Goal: Task Accomplishment & Management: Manage account settings

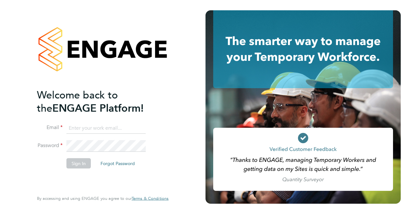
click at [106, 127] on input at bounding box center [105, 128] width 79 height 12
type input "lee.johnson@abm.com"
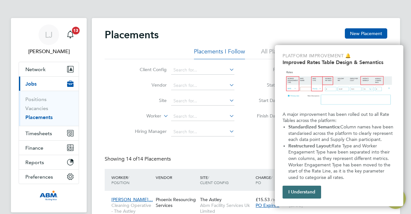
click at [299, 194] on button "I Understand" at bounding box center [302, 191] width 39 height 13
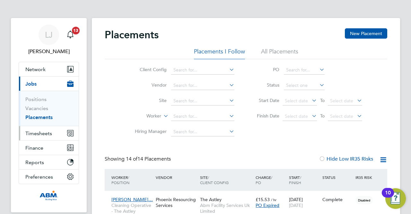
click at [42, 135] on span "Timesheets" at bounding box center [38, 133] width 27 height 6
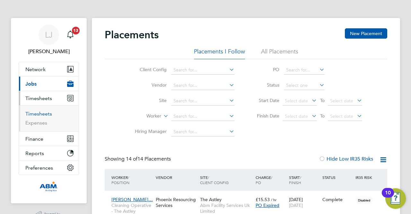
click at [41, 116] on link "Timesheets" at bounding box center [38, 113] width 27 height 6
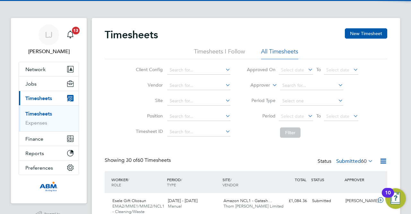
scroll to position [16, 56]
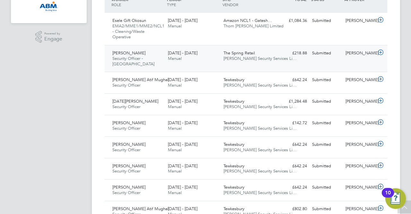
click at [381, 50] on icon at bounding box center [381, 52] width 8 height 5
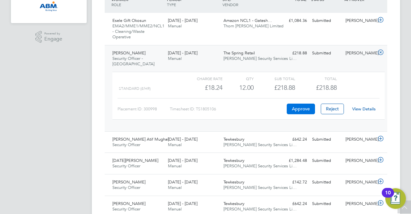
click at [298, 106] on button "Approve" at bounding box center [301, 108] width 28 height 10
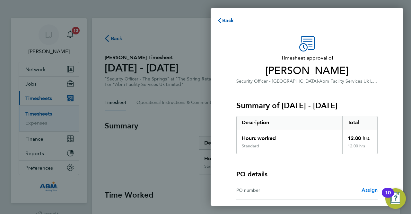
click at [371, 190] on span "Assign" at bounding box center [370, 190] width 16 height 6
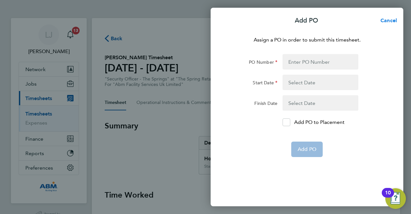
click at [385, 21] on span "Cancel" at bounding box center [388, 20] width 18 height 6
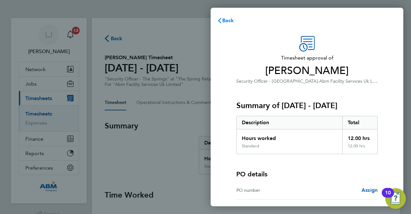
click at [228, 18] on span "Back" at bounding box center [228, 20] width 12 height 6
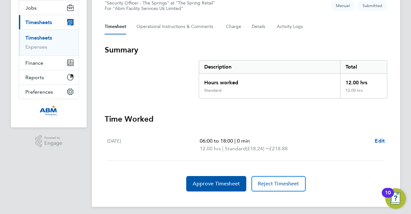
scroll to position [78, 0]
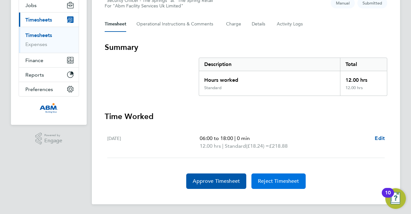
click at [279, 181] on span "Reject Timesheet" at bounding box center [278, 181] width 41 height 6
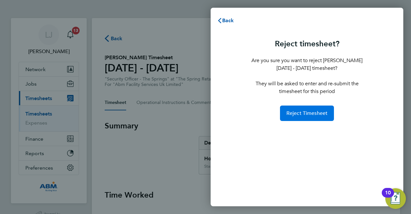
click at [305, 113] on span "Reject Timesheet" at bounding box center [306, 113] width 41 height 6
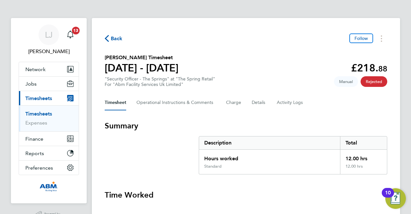
click at [114, 39] on span "Back" at bounding box center [117, 39] width 12 height 8
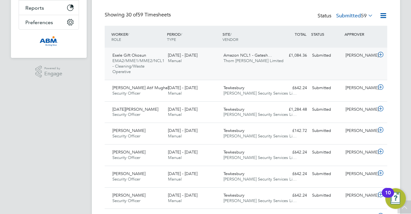
click at [382, 55] on icon at bounding box center [381, 54] width 8 height 5
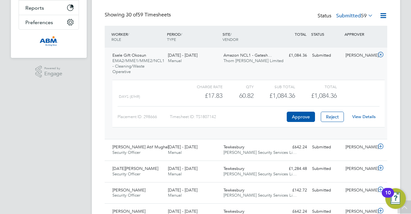
click at [358, 116] on link "View Details" at bounding box center [363, 116] width 23 height 5
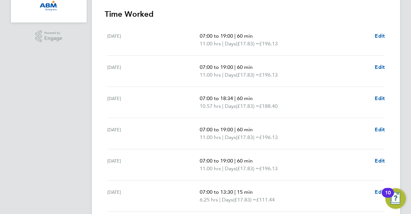
scroll to position [180, 0]
click at [410, 138] on div "LJ Lee Johnson Notifications 13 Applications: Network Sites Workers Jobs Positi…" at bounding box center [205, 56] width 411 height 472
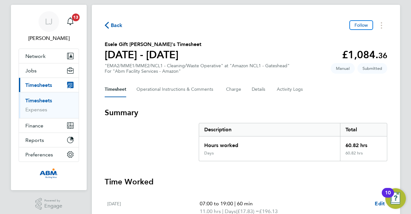
scroll to position [13, 0]
click at [113, 29] on span "Back" at bounding box center [117, 26] width 12 height 8
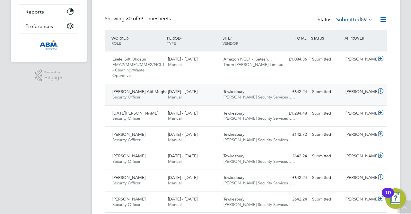
click at [380, 90] on icon at bounding box center [381, 90] width 8 height 5
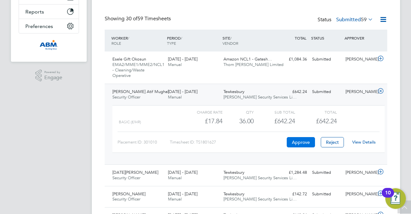
click at [303, 142] on button "Approve" at bounding box center [301, 142] width 28 height 10
click at [306, 142] on button "Approve" at bounding box center [301, 142] width 28 height 10
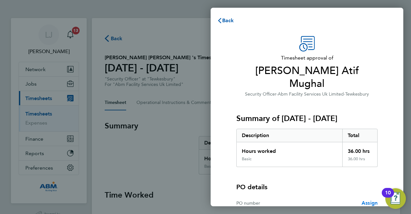
click at [366, 199] on span "Assign" at bounding box center [370, 202] width 16 height 6
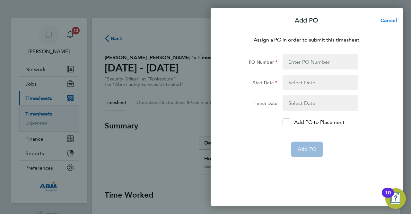
click at [389, 22] on span "Cancel" at bounding box center [388, 20] width 18 height 6
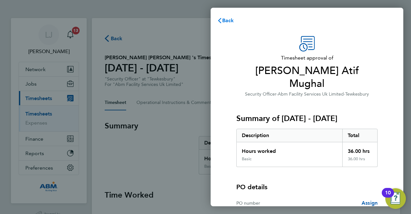
click at [227, 19] on span "Back" at bounding box center [228, 20] width 12 height 6
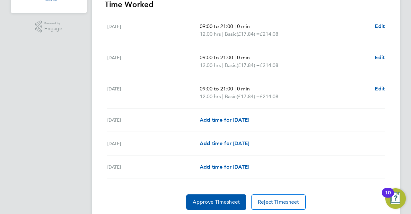
scroll to position [193, 0]
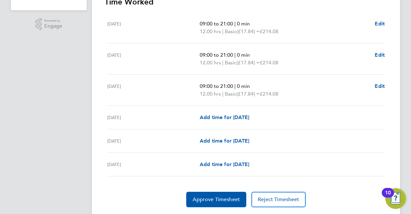
drag, startPoint x: 108, startPoint y: 22, endPoint x: 289, endPoint y: 93, distance: 194.4
click at [289, 93] on ul "[DATE] 09:00 to 21:00 | 0 min 12.00 hrs | Basic (£17.84) = £214.08 Edit [DATE] …" at bounding box center [246, 94] width 283 height 164
copy ul "[DATE] 09:00 to 21:00 | 0 min 12.00 hrs | Basic (£17.84) = £214.08 Edit [DATE] …"
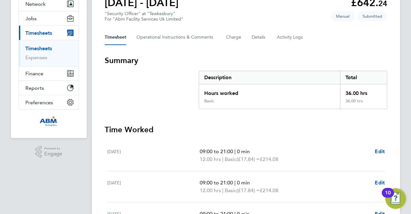
scroll to position [64, 0]
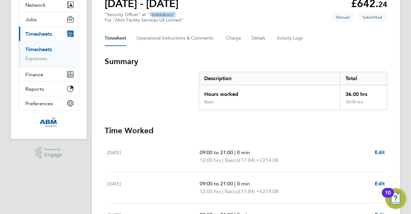
drag, startPoint x: 150, startPoint y: 13, endPoint x: 173, endPoint y: 14, distance: 23.2
click at [173, 14] on div ""Security Officer" at "Tewkesbury" For "Abm Facility Services Uk Limited"" at bounding box center [144, 17] width 79 height 11
copy div "Tewkesbury"
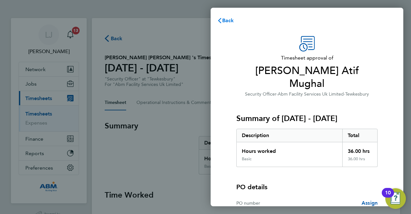
click at [224, 16] on button "Back" at bounding box center [226, 20] width 30 height 13
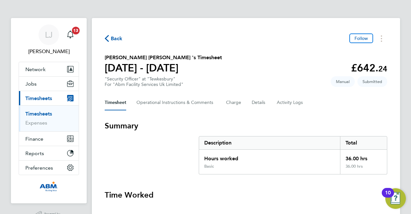
click at [114, 37] on span "Back" at bounding box center [117, 39] width 12 height 8
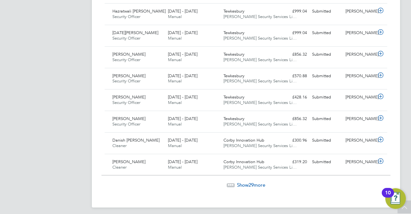
click at [248, 181] on span "Show 29 more" at bounding box center [251, 184] width 28 height 6
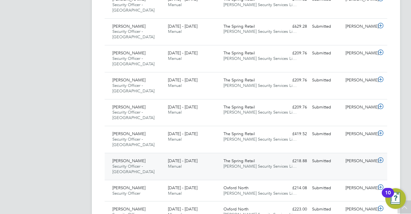
click at [277, 158] on div "£218.88 Submitted" at bounding box center [292, 160] width 33 height 11
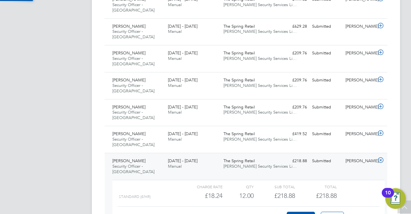
scroll to position [11, 63]
click at [299, 211] on button "Approve" at bounding box center [301, 216] width 28 height 10
click at [260, 136] on span "Wills Security Services Li…" at bounding box center [260, 138] width 73 height 5
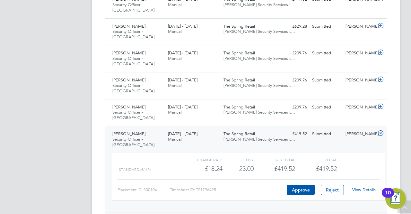
click at [363, 187] on link "View Details" at bounding box center [363, 189] width 23 height 5
click at [281, 138] on div "Sadam Hussain Security Officer - The Springs 24 - 30 May 2025 24 - 30 May 2025 …" at bounding box center [246, 169] width 283 height 86
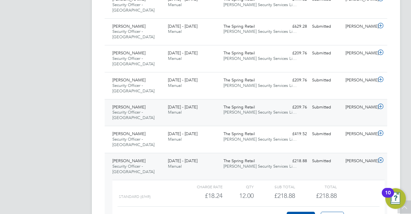
click at [240, 109] on span "Wills Security Services Li…" at bounding box center [260, 111] width 73 height 5
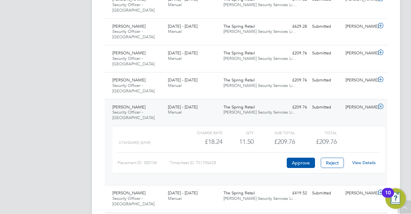
click at [365, 160] on link "View Details" at bounding box center [363, 162] width 23 height 5
click at [257, 109] on span "Wills Security Services Li…" at bounding box center [260, 111] width 73 height 5
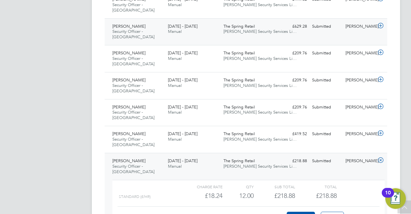
click at [209, 28] on div "7 - 13 Jun 2025 Manual" at bounding box center [193, 29] width 56 height 16
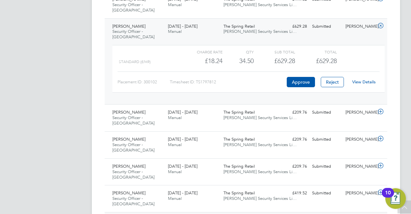
click at [360, 79] on link "View Details" at bounding box center [363, 81] width 23 height 5
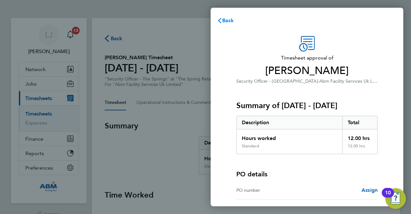
click at [229, 18] on span "Back" at bounding box center [228, 20] width 12 height 6
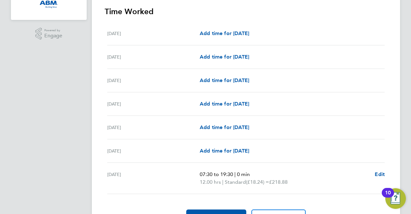
scroll to position [180, 0]
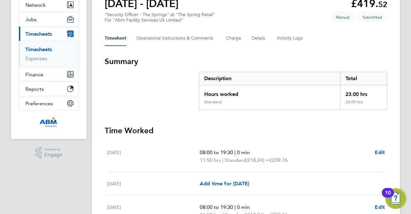
scroll to position [51, 0]
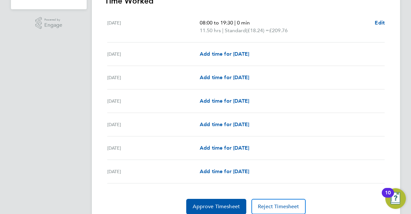
scroll to position [193, 0]
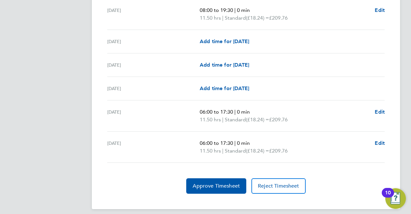
scroll to position [234, 0]
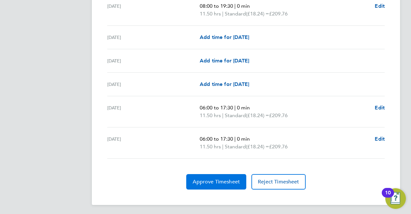
click at [235, 178] on span "Approve Timesheet" at bounding box center [216, 181] width 47 height 6
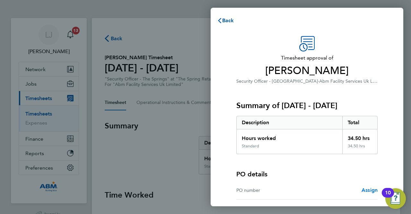
click at [367, 189] on span "Assign" at bounding box center [370, 190] width 16 height 6
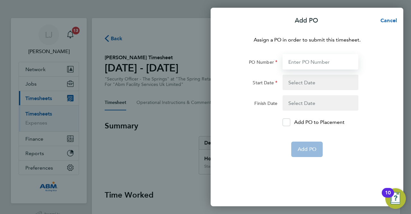
click at [301, 63] on input "PO Number" at bounding box center [321, 61] width 76 height 15
paste input "639628"
type input "639628"
type input "08 Jun 25"
type input "13 Jun 25"
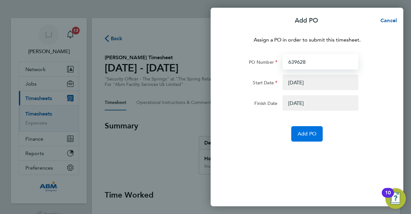
type input "639628"
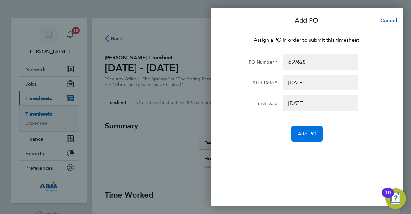
click at [313, 134] on span "Add PO" at bounding box center [307, 133] width 19 height 6
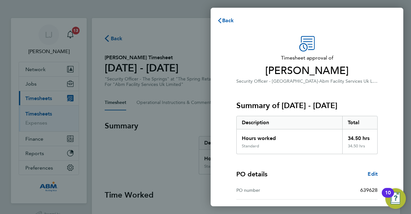
click at [300, 166] on div "PO details Edit PO number 639628 Start date 08 Jun 2025 Finish date 13 Jun 2025" at bounding box center [306, 195] width 141 height 82
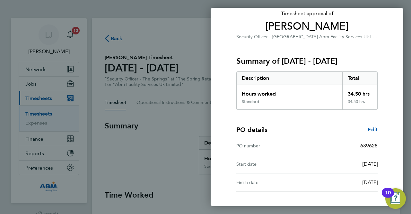
scroll to position [93, 0]
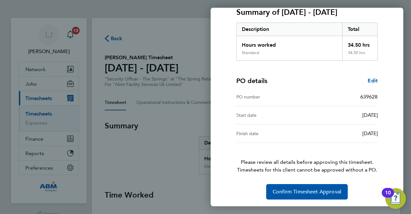
drag, startPoint x: 370, startPoint y: 109, endPoint x: 355, endPoint y: 211, distance: 103.7
click at [355, 211] on div "Back Timesheet approval of Rajwinder Kaur Security Officer - The Springs · Abm …" at bounding box center [205, 107] width 411 height 214
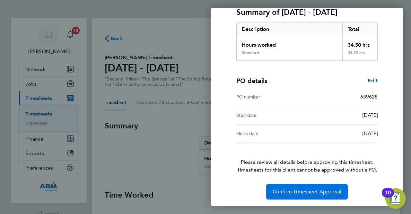
click at [317, 192] on span "Confirm Timesheet Approval" at bounding box center [307, 191] width 69 height 6
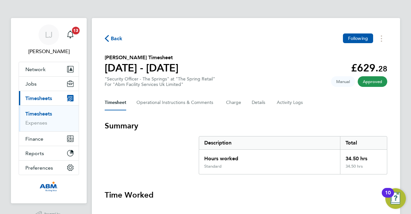
click at [112, 40] on span "Back" at bounding box center [117, 39] width 12 height 8
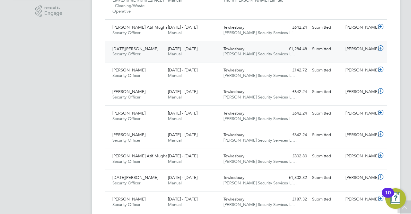
click at [340, 51] on div "Submitted" at bounding box center [326, 49] width 33 height 11
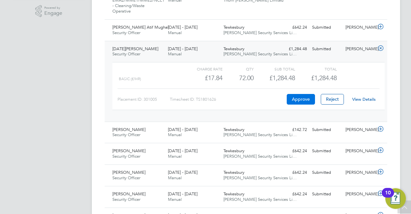
click at [310, 98] on button "Approve" at bounding box center [301, 99] width 28 height 10
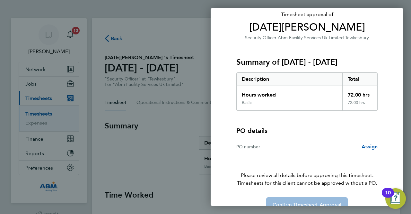
scroll to position [57, 0]
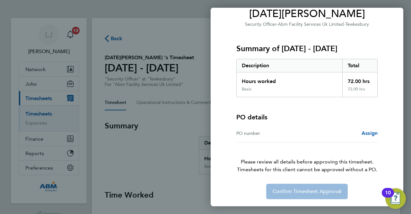
drag, startPoint x: 337, startPoint y: 91, endPoint x: 341, endPoint y: 207, distance: 116.7
click at [341, 207] on div "Back Timesheet approval of [DATE][PERSON_NAME] Security Officer · Abm Facility …" at bounding box center [205, 107] width 411 height 214
click at [303, 134] on div "PO number" at bounding box center [271, 133] width 71 height 8
click at [305, 190] on div "Confirm Timesheet Approval" at bounding box center [307, 190] width 157 height 15
click at [199, 14] on div "Back Timesheet approval of [DATE][PERSON_NAME] Security Officer · Abm Facility …" at bounding box center [205, 107] width 411 height 214
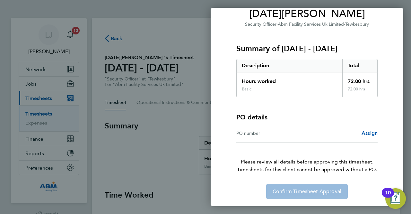
click at [167, 13] on div "Back Timesheet approval of Raja Najaf Security Officer · Abm Facility Services …" at bounding box center [205, 107] width 411 height 214
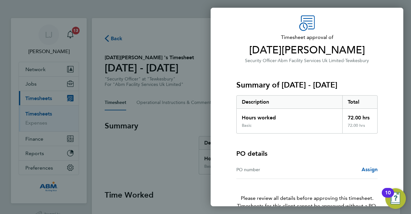
scroll to position [0, 0]
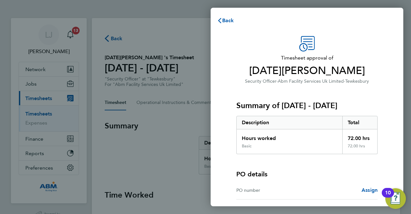
drag, startPoint x: 303, startPoint y: 60, endPoint x: 301, endPoint y: 1, distance: 58.8
click at [301, 1] on div "Back Timesheet approval of Raja Najaf Security Officer · Abm Facility Services …" at bounding box center [205, 107] width 411 height 214
click at [227, 22] on span "Back" at bounding box center [228, 20] width 12 height 6
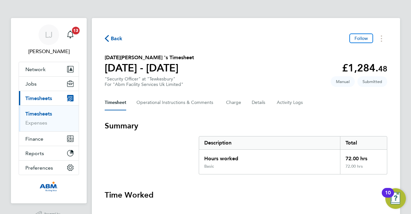
click at [119, 37] on span "Back" at bounding box center [117, 39] width 12 height 8
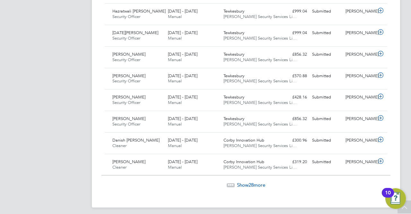
click at [243, 181] on span "Show 28 more" at bounding box center [251, 184] width 28 height 6
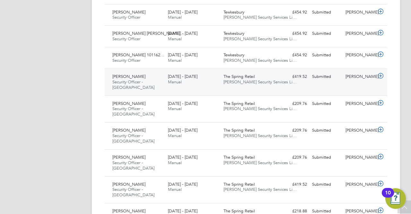
click at [248, 79] on span "[PERSON_NAME] Security Services Li…" at bounding box center [260, 81] width 73 height 5
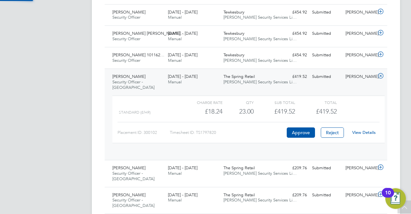
scroll to position [11, 63]
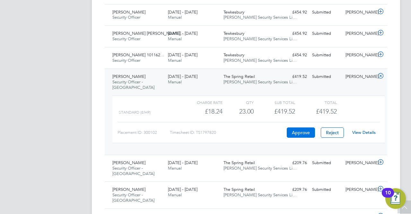
click at [304, 129] on button "Approve" at bounding box center [301, 132] width 28 height 10
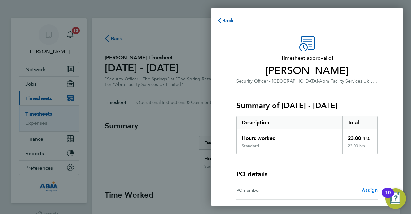
click at [369, 191] on span "Assign" at bounding box center [370, 190] width 16 height 6
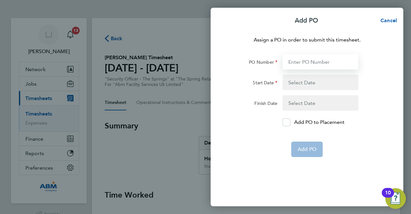
click at [317, 63] on input "PO Number" at bounding box center [321, 61] width 76 height 15
type input "639625"
type input "15 Jun 25"
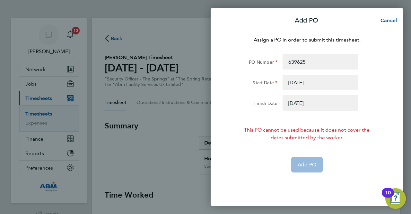
click at [296, 106] on button "button" at bounding box center [321, 102] width 76 height 15
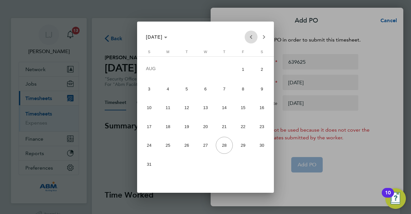
click at [250, 38] on span "Previous month" at bounding box center [251, 37] width 13 height 13
click at [240, 119] on span "20" at bounding box center [243, 124] width 17 height 17
type input "20 Jun 25"
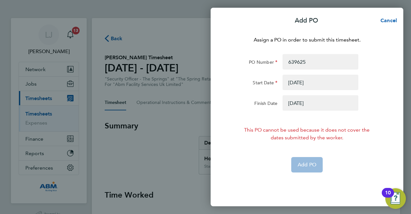
click at [293, 82] on button "button" at bounding box center [321, 82] width 76 height 15
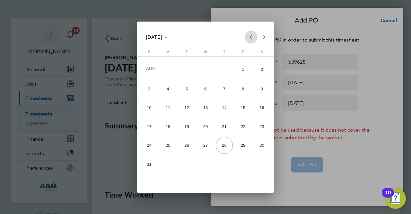
click at [249, 36] on span "Previous month" at bounding box center [251, 37] width 13 height 13
click at [262, 101] on span "14" at bounding box center [261, 105] width 17 height 17
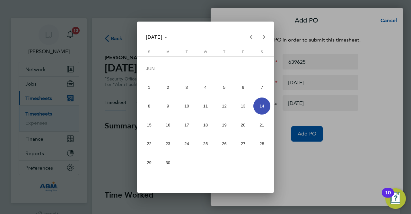
type input "14 Jun 25"
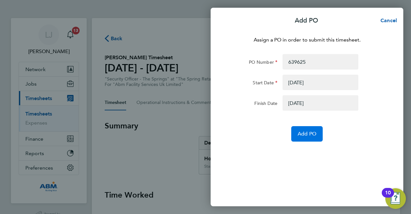
click at [305, 136] on span "Add PO" at bounding box center [307, 133] width 19 height 6
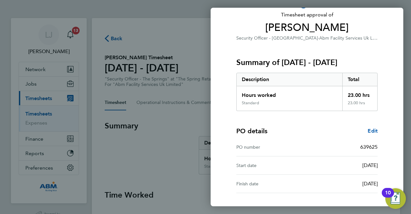
scroll to position [93, 0]
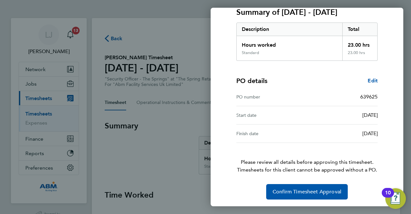
drag, startPoint x: 328, startPoint y: 152, endPoint x: 336, endPoint y: 224, distance: 72.1
click at [336, 0] on html "LJ Lee Johnson Notifications 13 Applications: Network Sites Workers Jobs Positi…" at bounding box center [205, 0] width 411 height 0
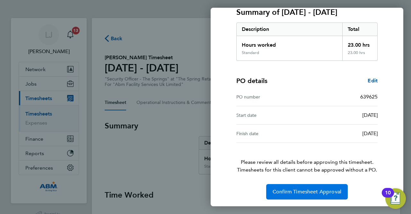
click at [325, 191] on span "Confirm Timesheet Approval" at bounding box center [307, 191] width 69 height 6
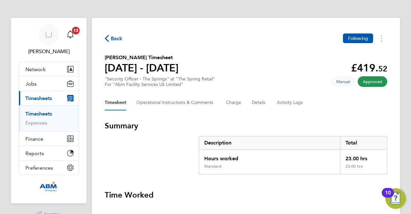
click at [113, 37] on span "Back" at bounding box center [117, 39] width 12 height 8
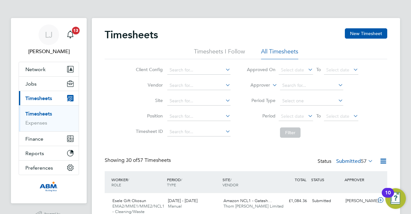
click at [383, 71] on div "Client Config Vendor Site Position Timesheet ID Approved On Select date To Sele…" at bounding box center [246, 100] width 283 height 82
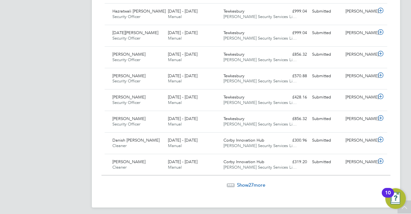
click at [249, 182] on span "27" at bounding box center [251, 184] width 5 height 6
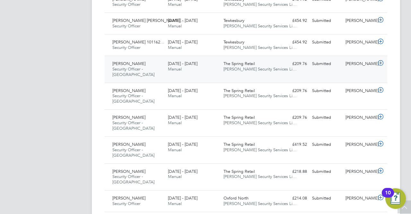
click at [359, 60] on div "[PERSON_NAME]" at bounding box center [359, 63] width 33 height 11
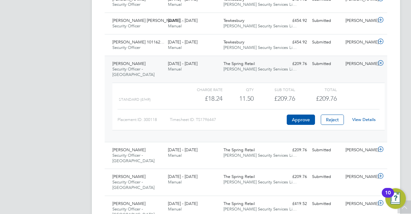
click at [359, 60] on div "[PERSON_NAME]" at bounding box center [359, 63] width 33 height 11
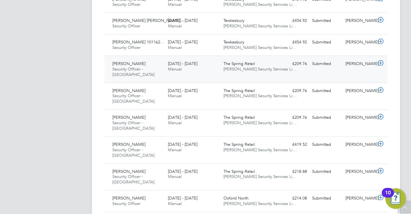
click at [217, 64] on div "31 May - 6 Jun 2025 Manual" at bounding box center [193, 66] width 56 height 16
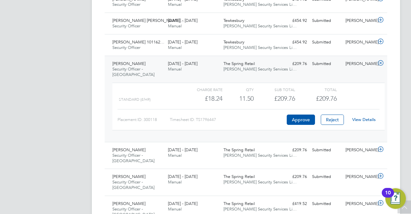
click at [362, 117] on link "View Details" at bounding box center [363, 119] width 23 height 5
click at [209, 61] on div "31 May - 6 Jun 2025 Manual" at bounding box center [193, 66] width 56 height 16
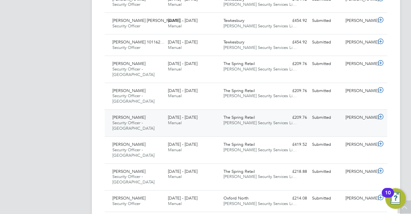
click at [209, 117] on div "31 May - 6 Jun 2025 Manual" at bounding box center [193, 120] width 56 height 16
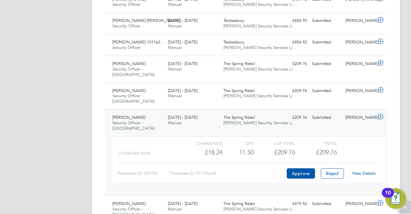
click at [365, 170] on link "View Details" at bounding box center [363, 172] width 23 height 5
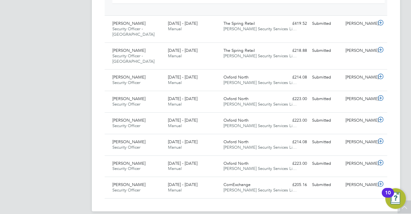
scroll to position [1315, 0]
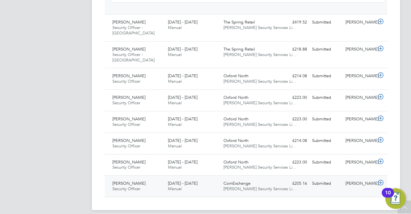
click at [244, 180] on span "CornExchange" at bounding box center [237, 182] width 27 height 5
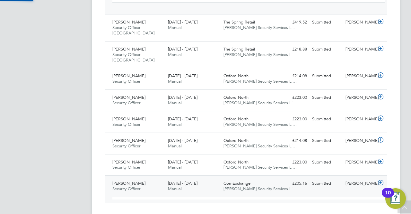
scroll to position [11, 63]
click at [312, 178] on div "Submitted" at bounding box center [326, 183] width 33 height 11
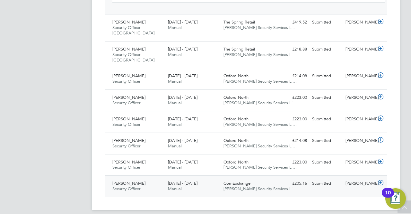
click at [312, 178] on div "Submitted" at bounding box center [326, 183] width 33 height 11
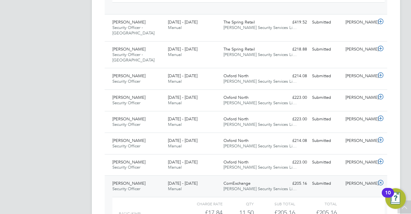
click at [312, 178] on div "Submitted" at bounding box center [326, 183] width 33 height 11
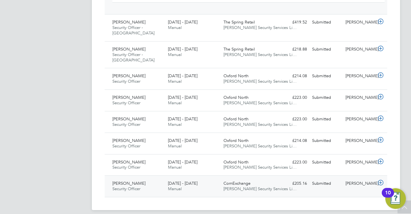
click at [263, 178] on div "CornExchange Wills Security Services Li…" at bounding box center [249, 186] width 56 height 16
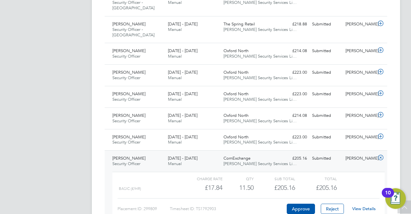
scroll to position [1341, 0]
click at [363, 204] on div "View Details" at bounding box center [363, 208] width 31 height 10
click at [362, 205] on link "View Details" at bounding box center [363, 207] width 23 height 5
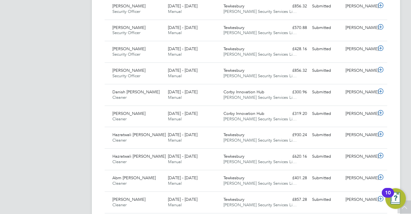
scroll to position [719, 0]
click at [356, 93] on div "Matthew Thompson" at bounding box center [359, 92] width 33 height 11
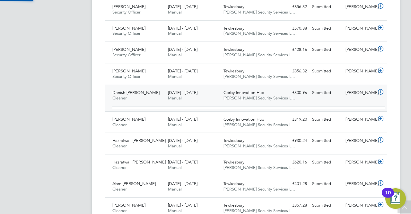
scroll to position [11, 63]
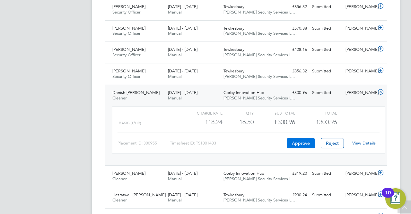
click at [304, 139] on button "Approve" at bounding box center [301, 143] width 28 height 10
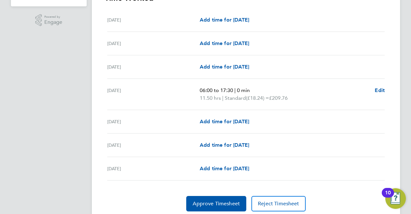
scroll to position [206, 0]
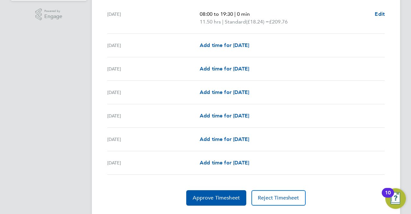
scroll to position [218, 0]
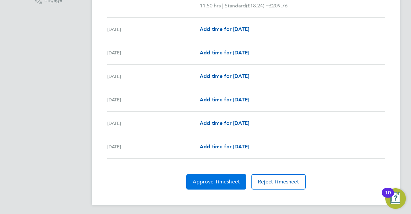
click at [220, 179] on span "Approve Timesheet" at bounding box center [216, 181] width 47 height 6
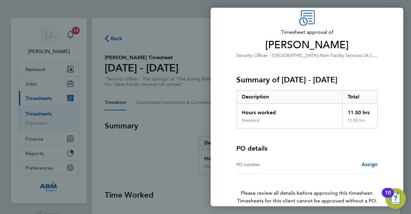
scroll to position [57, 0]
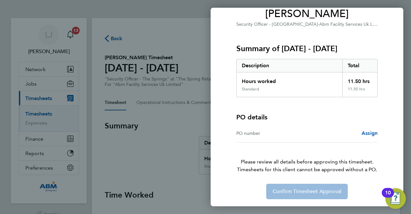
drag, startPoint x: 358, startPoint y: 93, endPoint x: 366, endPoint y: 207, distance: 113.7
click at [366, 207] on div "Back Timesheet approval of [PERSON_NAME] Security Officer - [GEOGRAPHIC_DATA] ·…" at bounding box center [205, 107] width 411 height 214
click at [326, 191] on div "Confirm Timesheet Approval" at bounding box center [307, 190] width 157 height 15
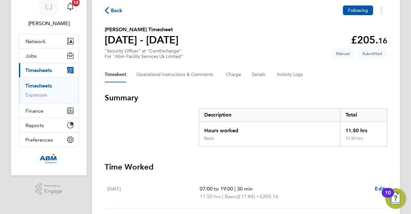
scroll to position [27, 0]
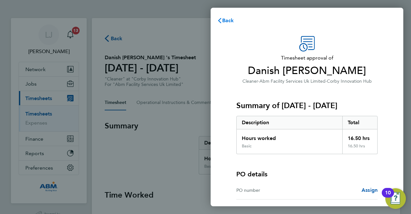
click at [226, 22] on span "Back" at bounding box center [228, 20] width 12 height 6
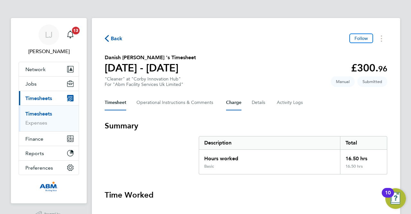
click at [236, 102] on button "Charge" at bounding box center [233, 102] width 15 height 15
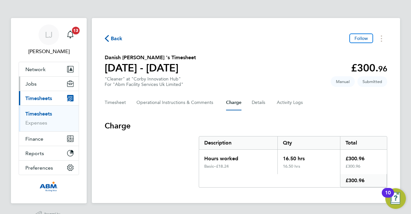
click at [44, 79] on button "Jobs" at bounding box center [49, 83] width 60 height 14
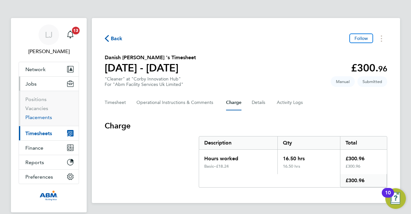
click at [44, 115] on link "Placements" at bounding box center [38, 117] width 27 height 6
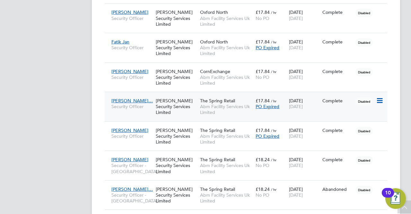
click at [272, 103] on span "PO Expired" at bounding box center [268, 106] width 24 height 6
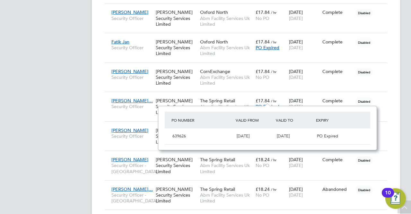
click at [337, 136] on span "PO Expired" at bounding box center [327, 135] width 21 height 5
click at [242, 94] on div "The Spring Retail Abm Facility Services Uk Limited" at bounding box center [226, 106] width 56 height 24
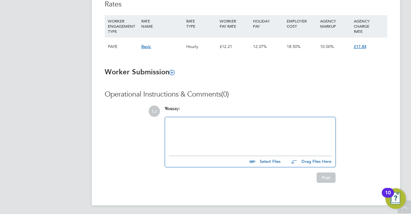
scroll to position [420, 0]
